Goal: Task Accomplishment & Management: Use online tool/utility

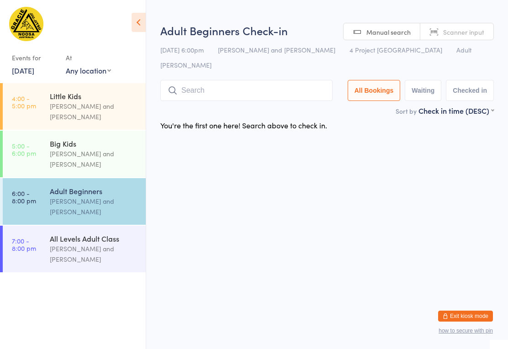
click at [245, 80] on input "search" at bounding box center [246, 90] width 172 height 21
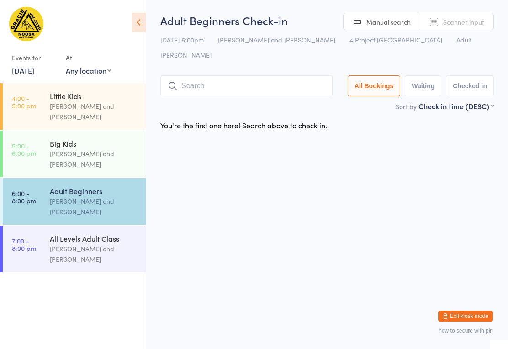
click at [254, 75] on input "search" at bounding box center [246, 85] width 172 height 21
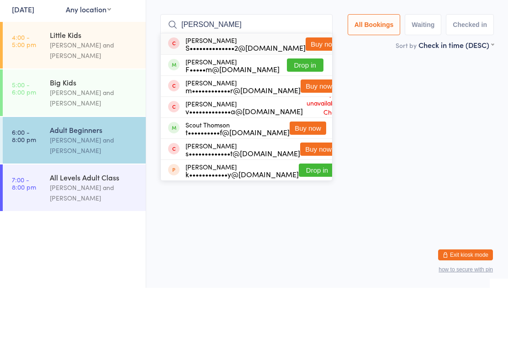
type input "[PERSON_NAME]"
click at [306, 120] on button "Drop in" at bounding box center [305, 126] width 37 height 13
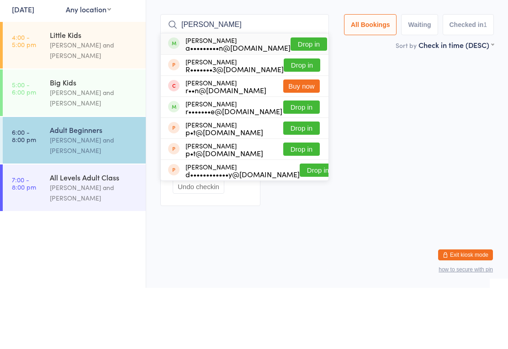
type input "[PERSON_NAME]"
click at [302, 99] on button "Drop in" at bounding box center [309, 105] width 37 height 13
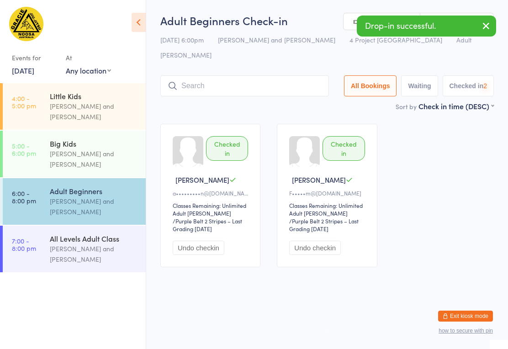
click at [221, 75] on input "search" at bounding box center [244, 85] width 169 height 21
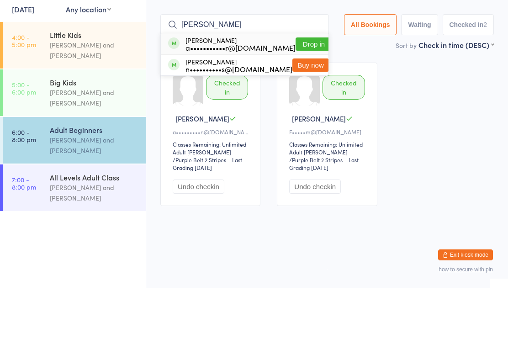
type input "[PERSON_NAME]"
click at [297, 99] on button "Drop in" at bounding box center [314, 105] width 37 height 13
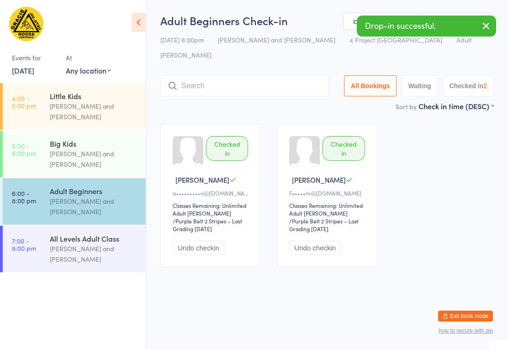
click at [222, 76] on input "search" at bounding box center [244, 85] width 169 height 21
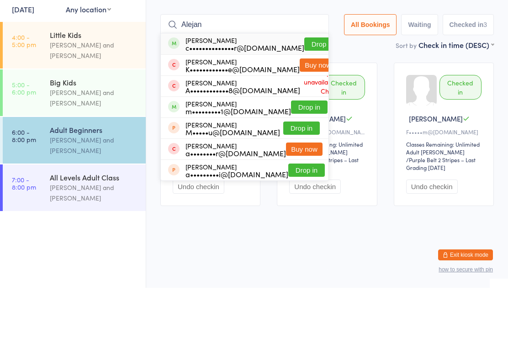
type input "Alejan"
click at [309, 99] on button "Drop in" at bounding box center [322, 105] width 37 height 13
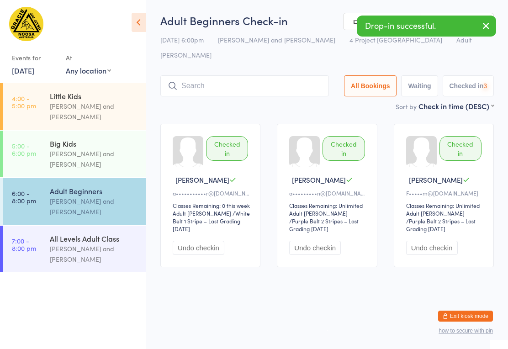
click at [243, 75] on input "search" at bounding box center [244, 85] width 169 height 21
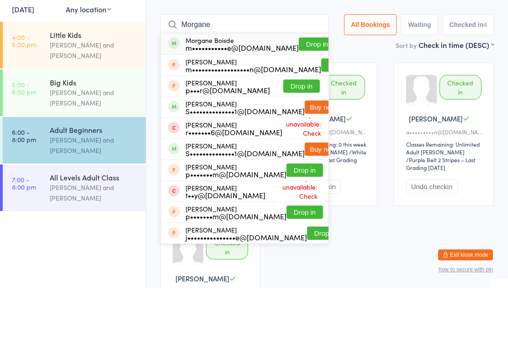
type input "Morgane"
click at [299, 99] on button "Drop in" at bounding box center [317, 105] width 37 height 13
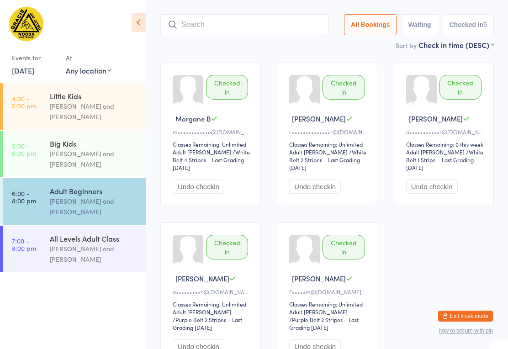
click at [284, 14] on input "search" at bounding box center [244, 24] width 169 height 21
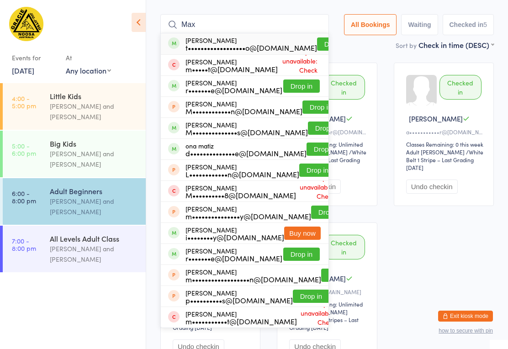
type input "Max"
click at [308, 122] on button "Drop in" at bounding box center [326, 128] width 37 height 13
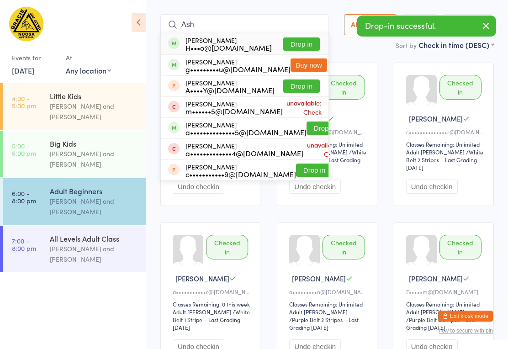
type input "Ash"
click at [307, 122] on button "Drop in" at bounding box center [325, 128] width 37 height 13
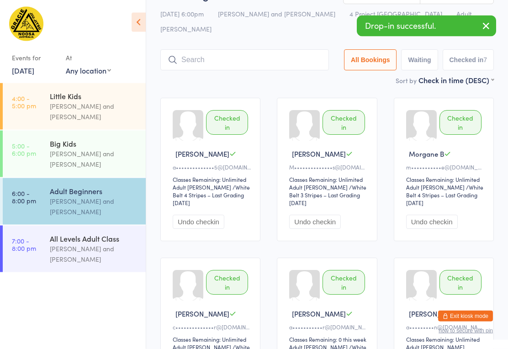
scroll to position [0, 0]
